Goal: Information Seeking & Learning: Compare options

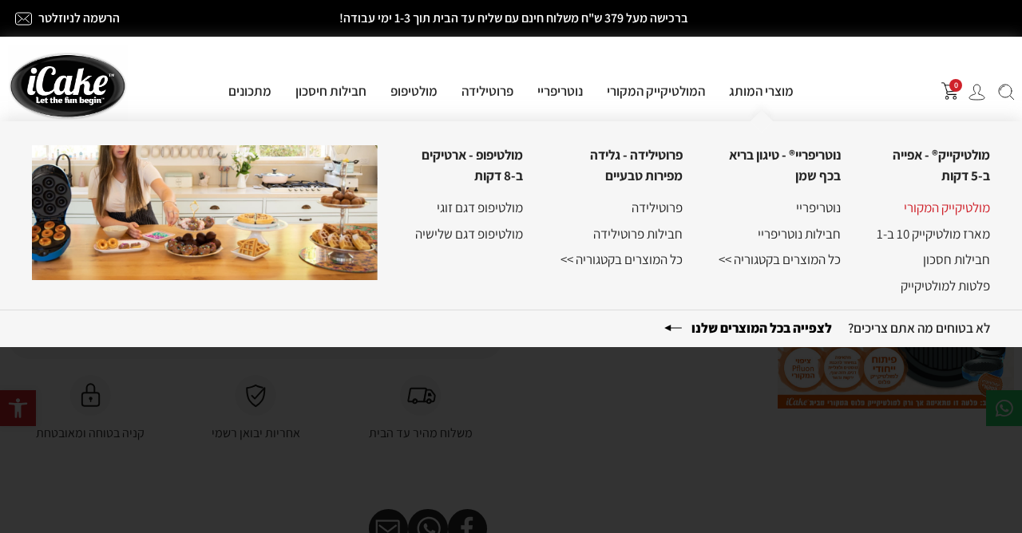
click at [943, 209] on link "מולטיקייק המקורי" at bounding box center [947, 208] width 86 height 18
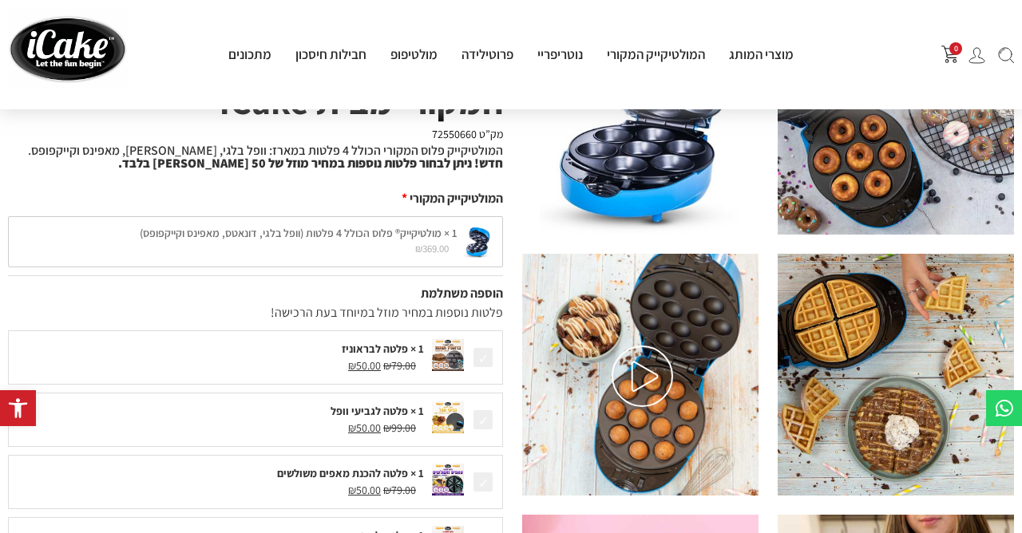
scroll to position [172, 0]
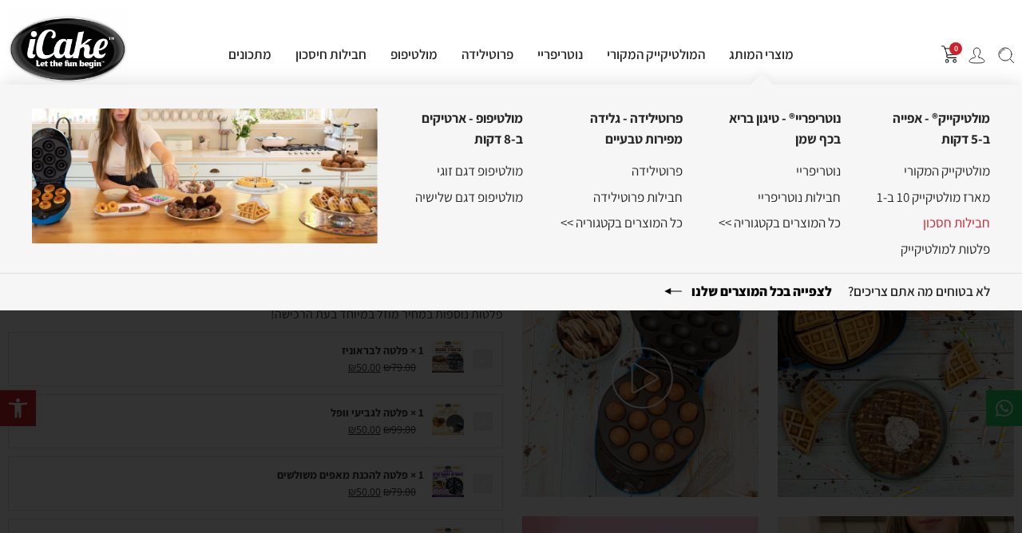
click at [941, 226] on link "חבילות חסכון" at bounding box center [956, 223] width 67 height 18
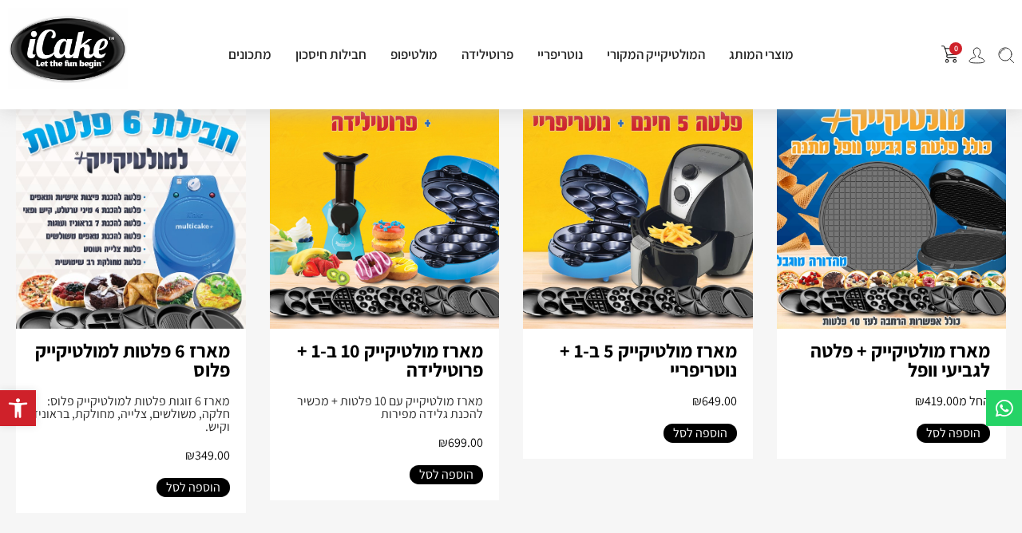
scroll to position [776, 0]
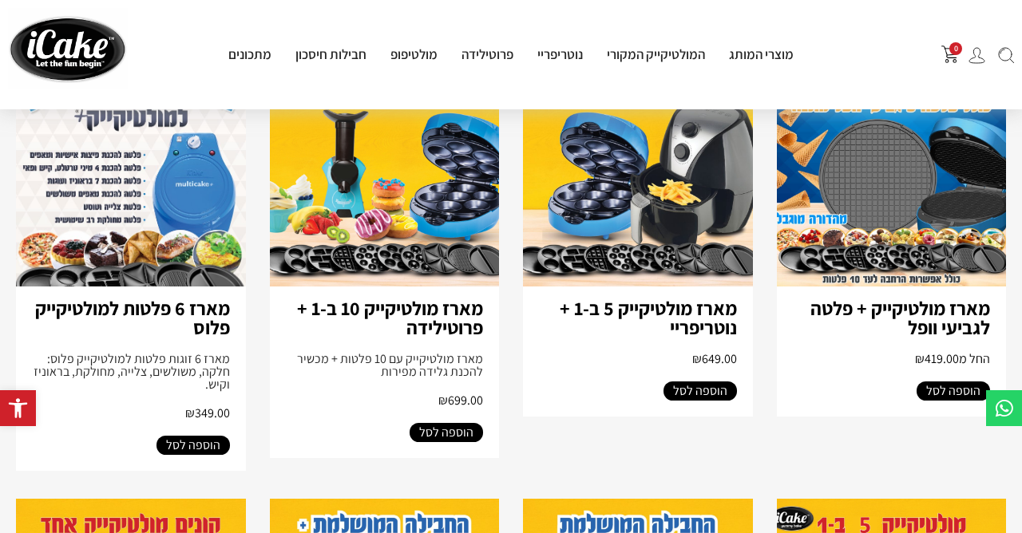
click at [918, 164] on img at bounding box center [892, 158] width 230 height 258
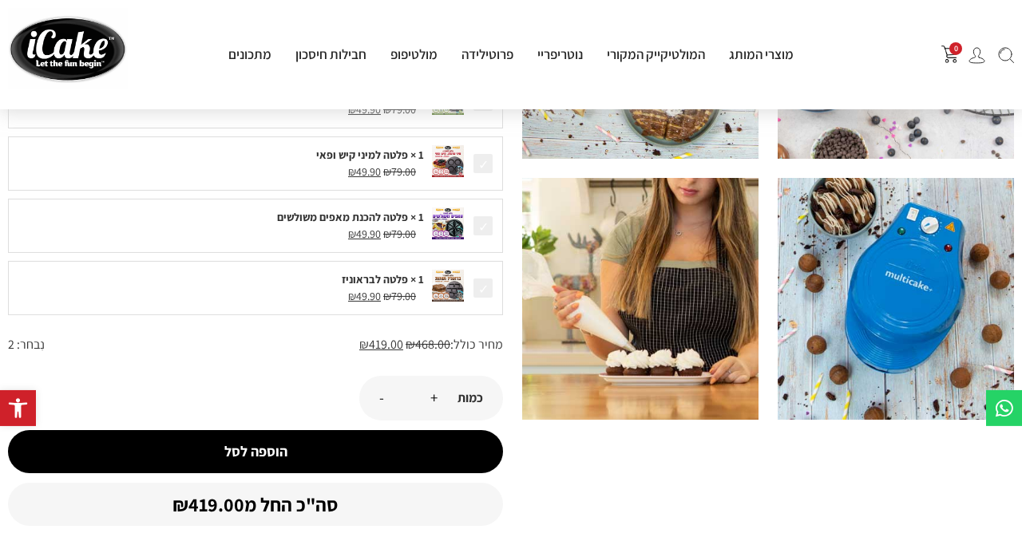
scroll to position [517, 0]
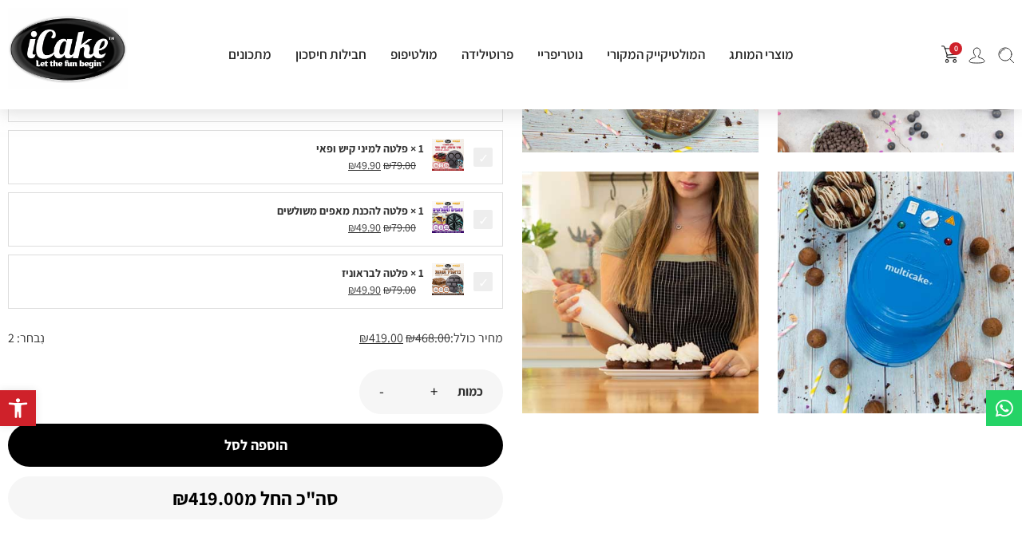
click at [30, 339] on span "נִבחר:" at bounding box center [31, 338] width 28 height 17
drag, startPoint x: 50, startPoint y: 337, endPoint x: 10, endPoint y: 337, distance: 39.9
click at [10, 337] on div "מחיר כולל: ₪ 468.00 ₪ 419.00 נִבחר: 2" at bounding box center [255, 338] width 495 height 19
click at [77, 338] on div "מחיר כולל: ₪ 468.00 ₪ 419.00" at bounding box center [274, 338] width 458 height 19
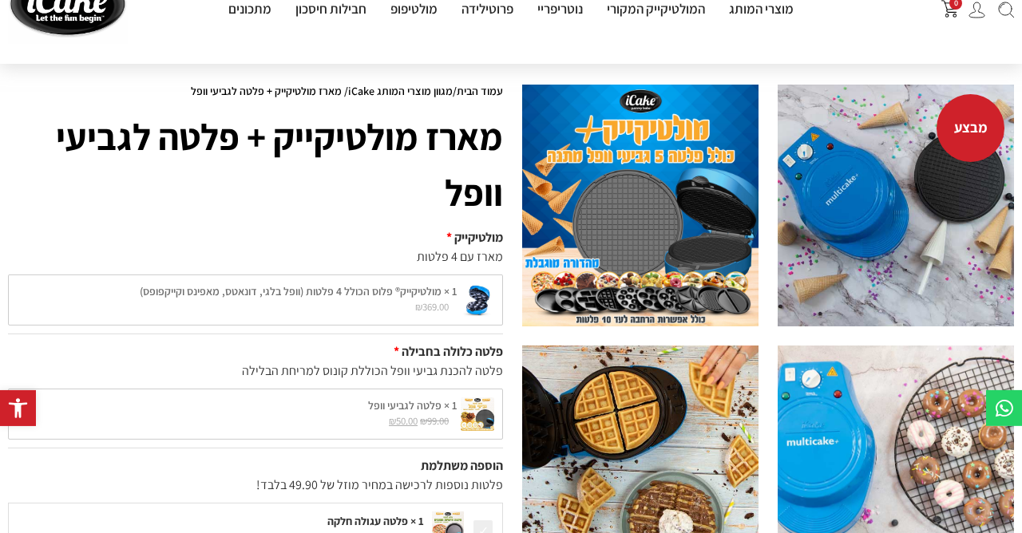
scroll to position [0, 0]
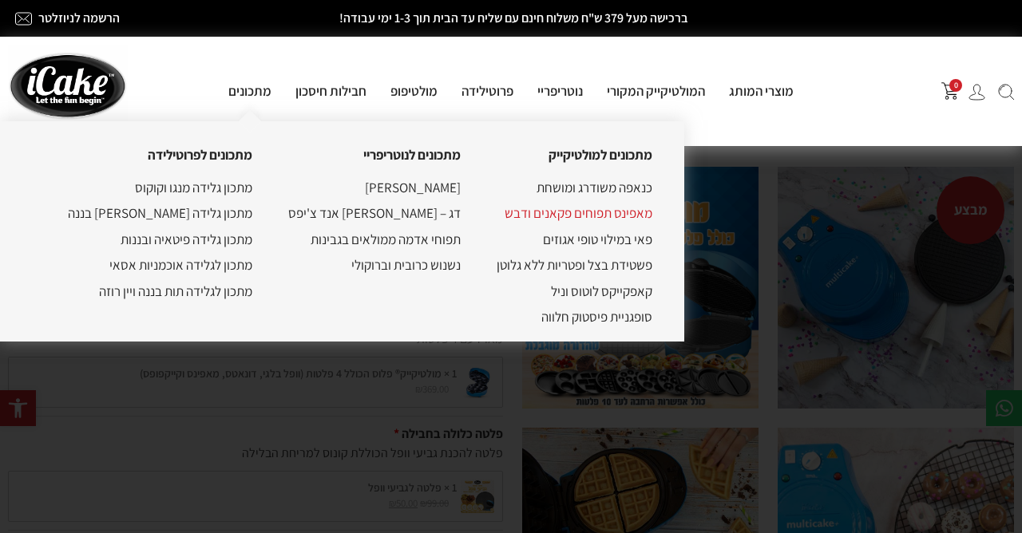
click at [551, 220] on link "מאפינס תפוחים פקאנים ודבש" at bounding box center [579, 213] width 148 height 18
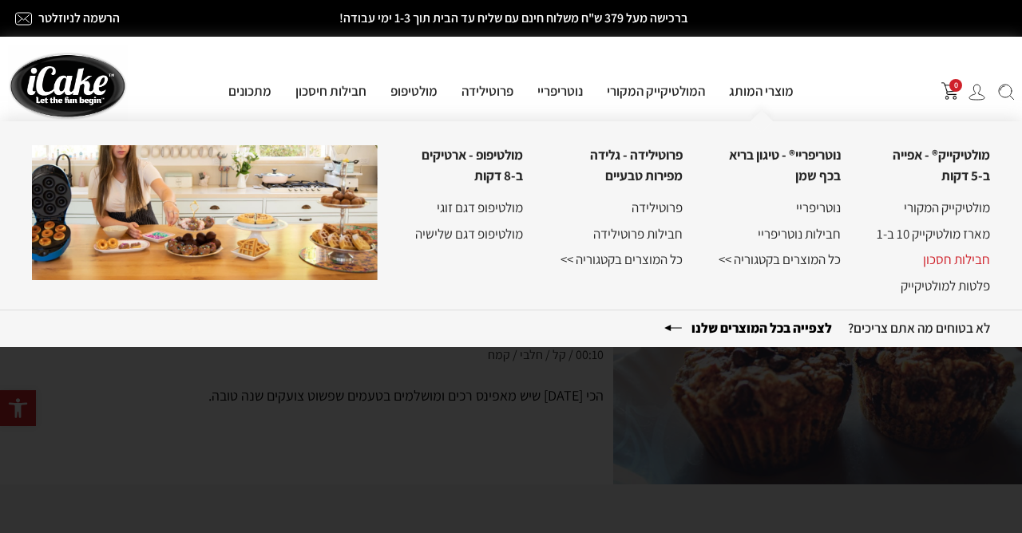
click at [945, 255] on link "חבילות חסכון" at bounding box center [956, 260] width 67 height 18
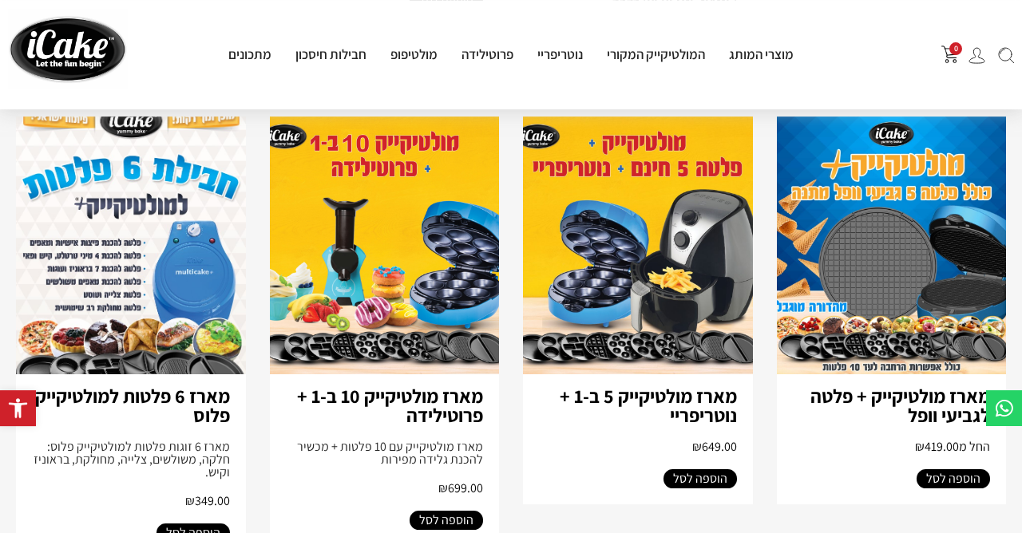
scroll to position [690, 0]
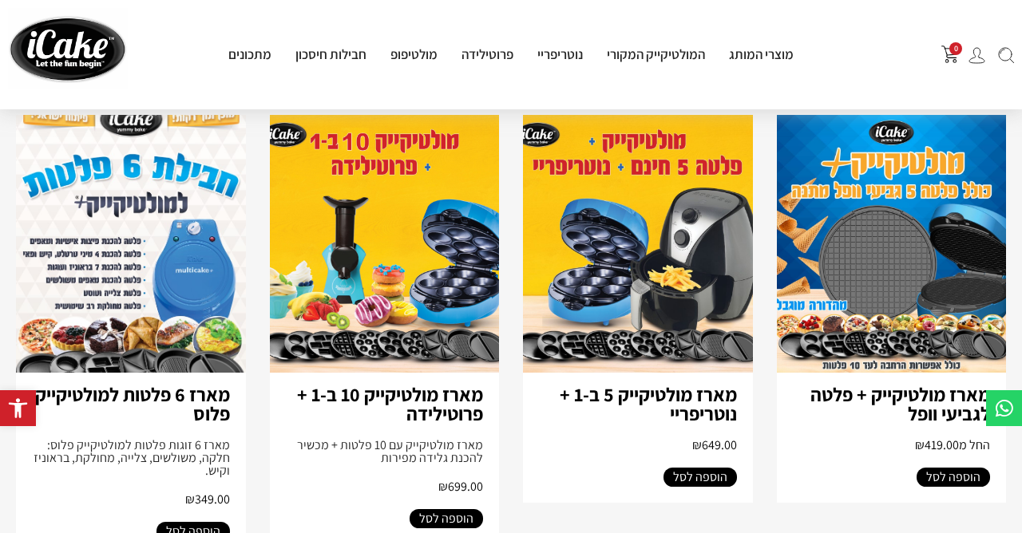
click at [182, 248] on img at bounding box center [131, 244] width 230 height 258
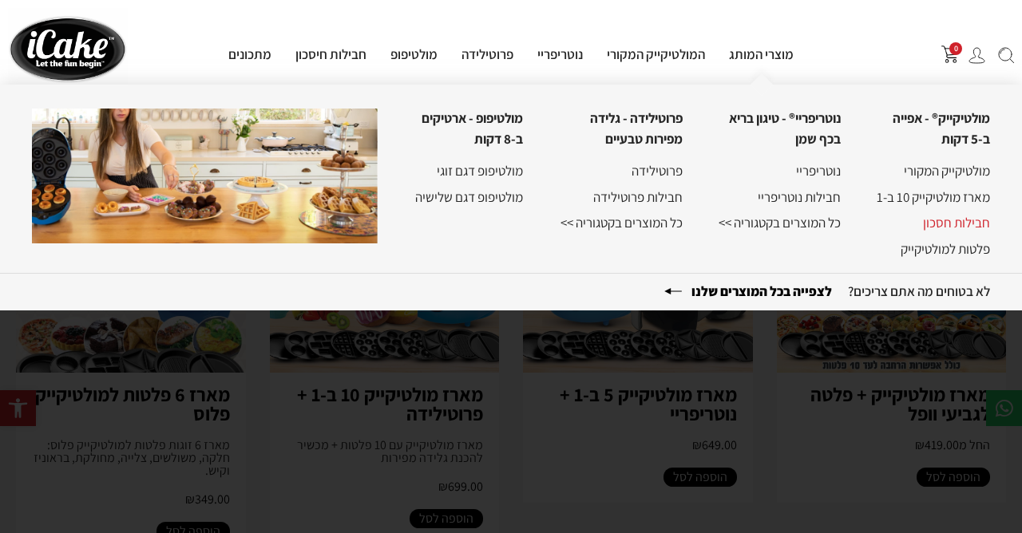
click at [963, 222] on link "חבילות חסכון" at bounding box center [956, 223] width 67 height 18
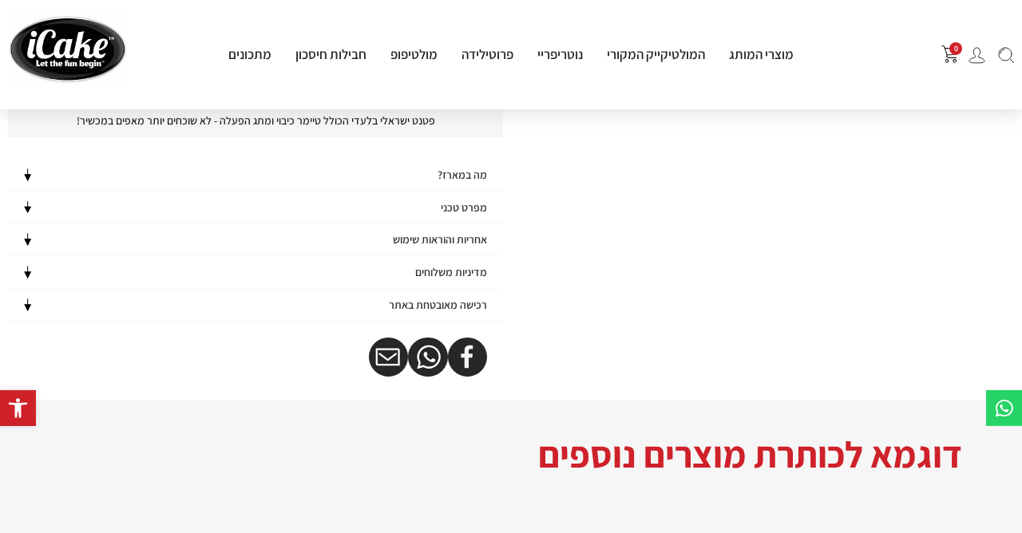
scroll to position [517, 0]
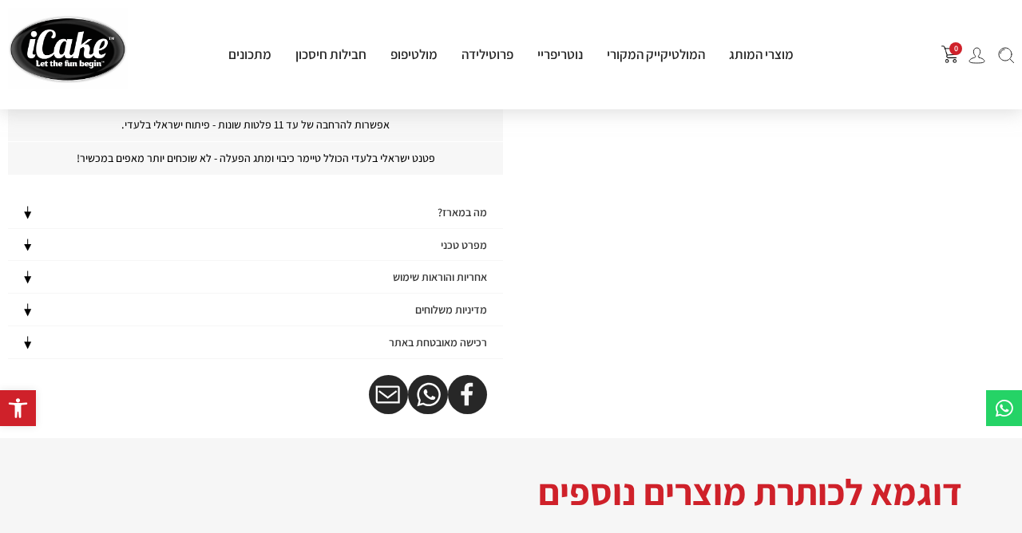
click at [452, 208] on h4 "מה במארז?" at bounding box center [463, 213] width 50 height 14
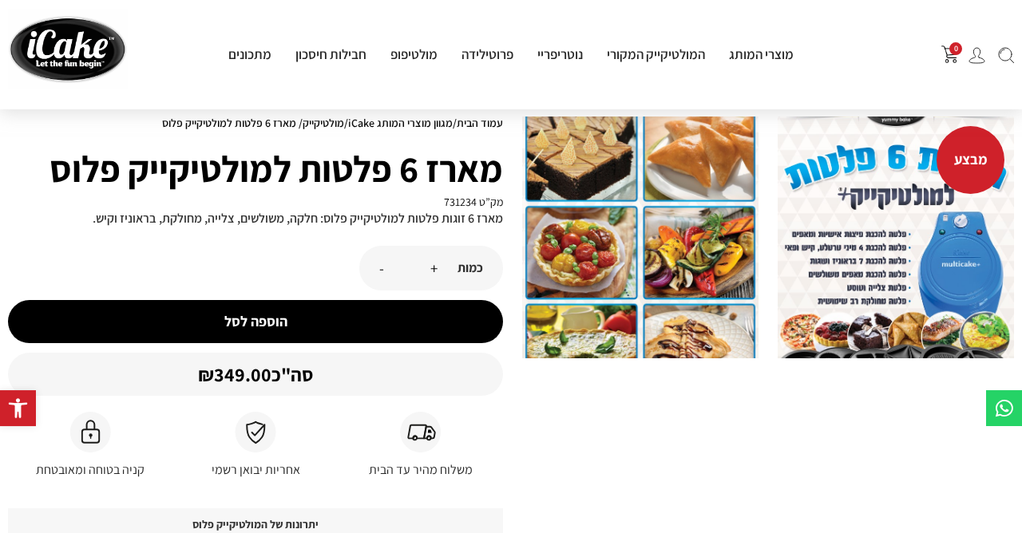
scroll to position [0, 0]
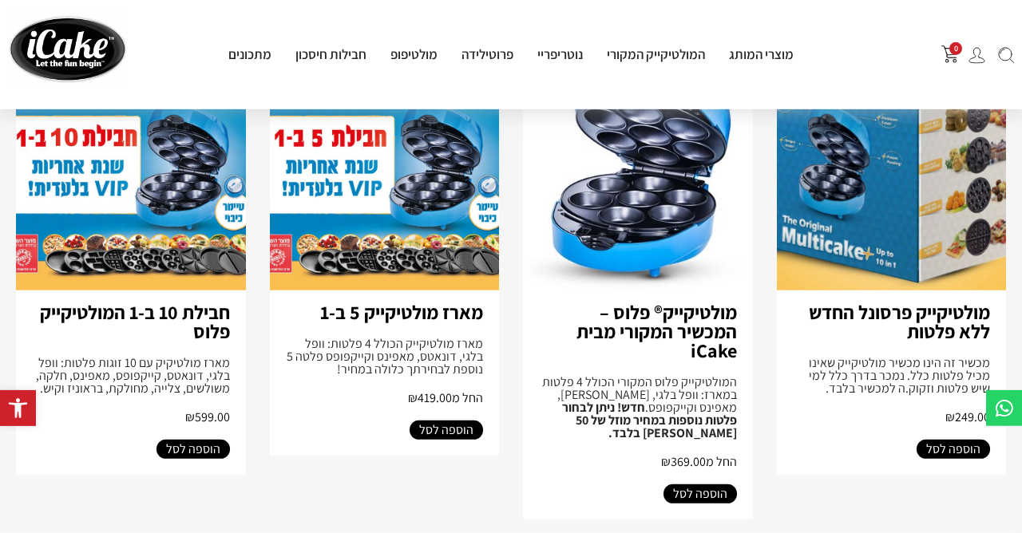
scroll to position [259, 0]
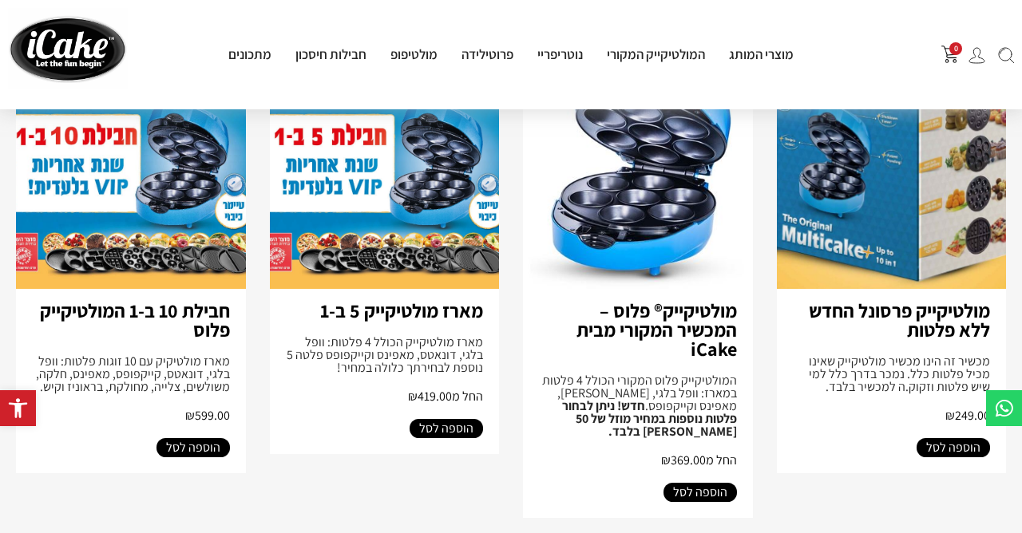
click at [402, 187] on img at bounding box center [385, 160] width 230 height 258
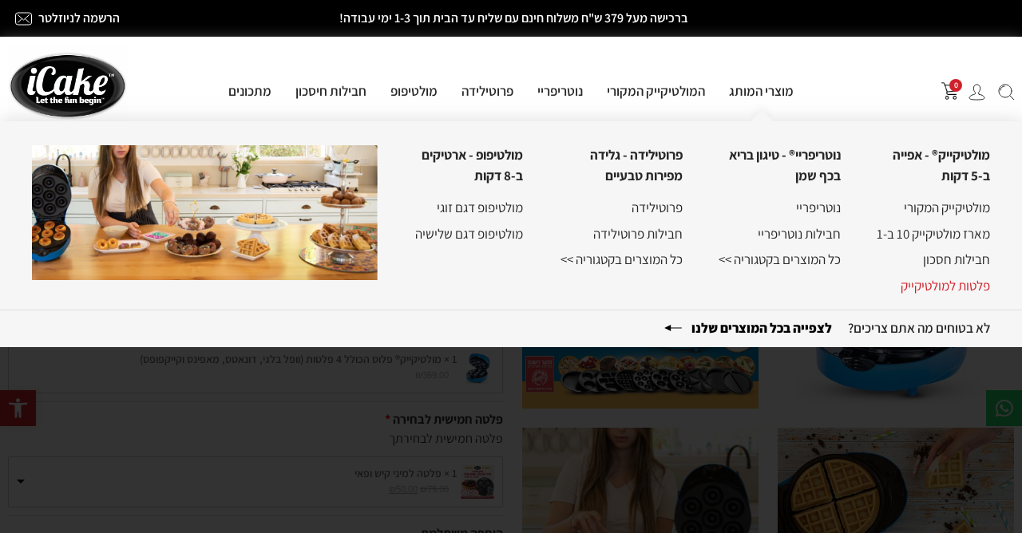
click at [972, 291] on link "פלטות למולטיקייק" at bounding box center [945, 286] width 89 height 18
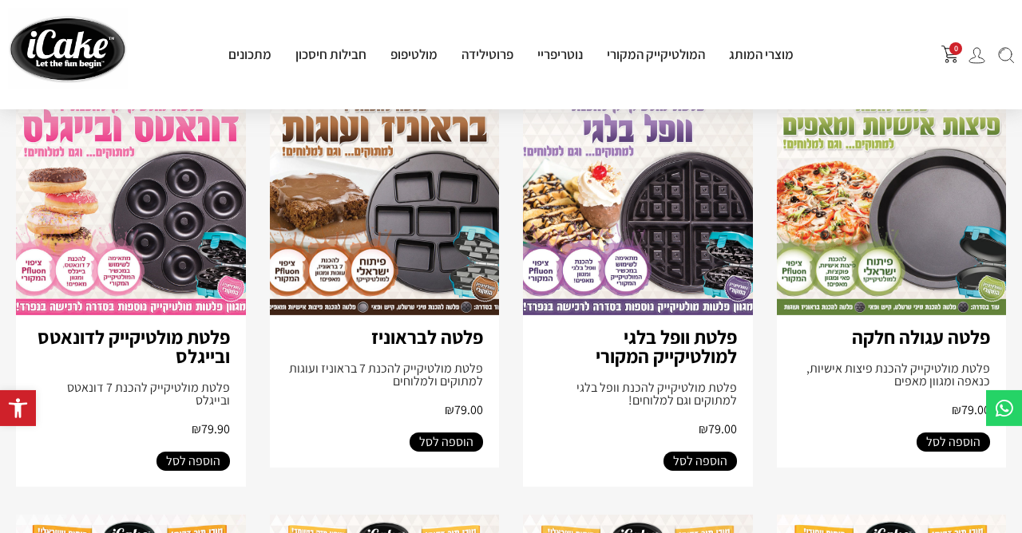
scroll to position [690, 0]
